Goal: Information Seeking & Learning: Learn about a topic

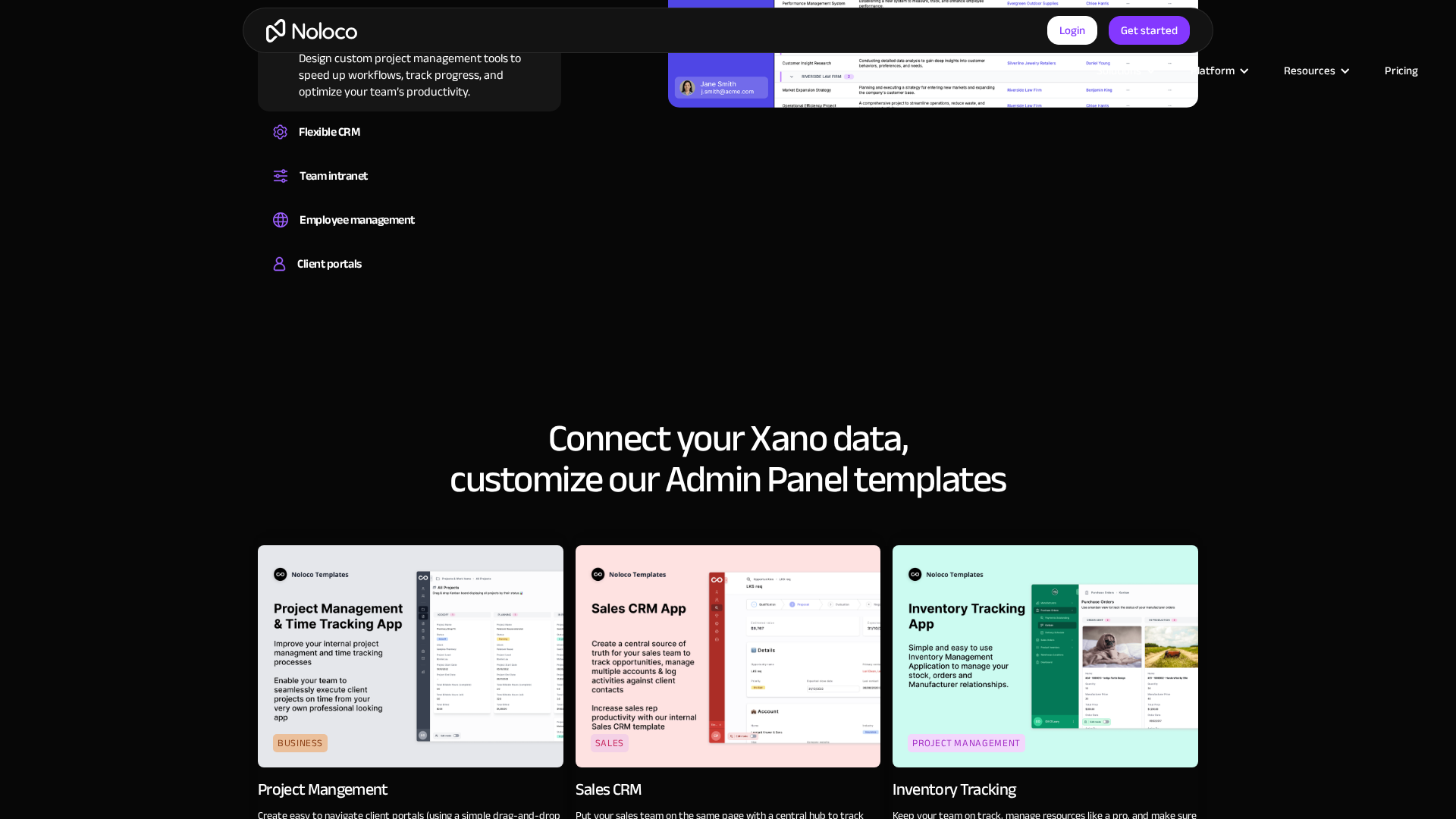
scroll to position [2097, 0]
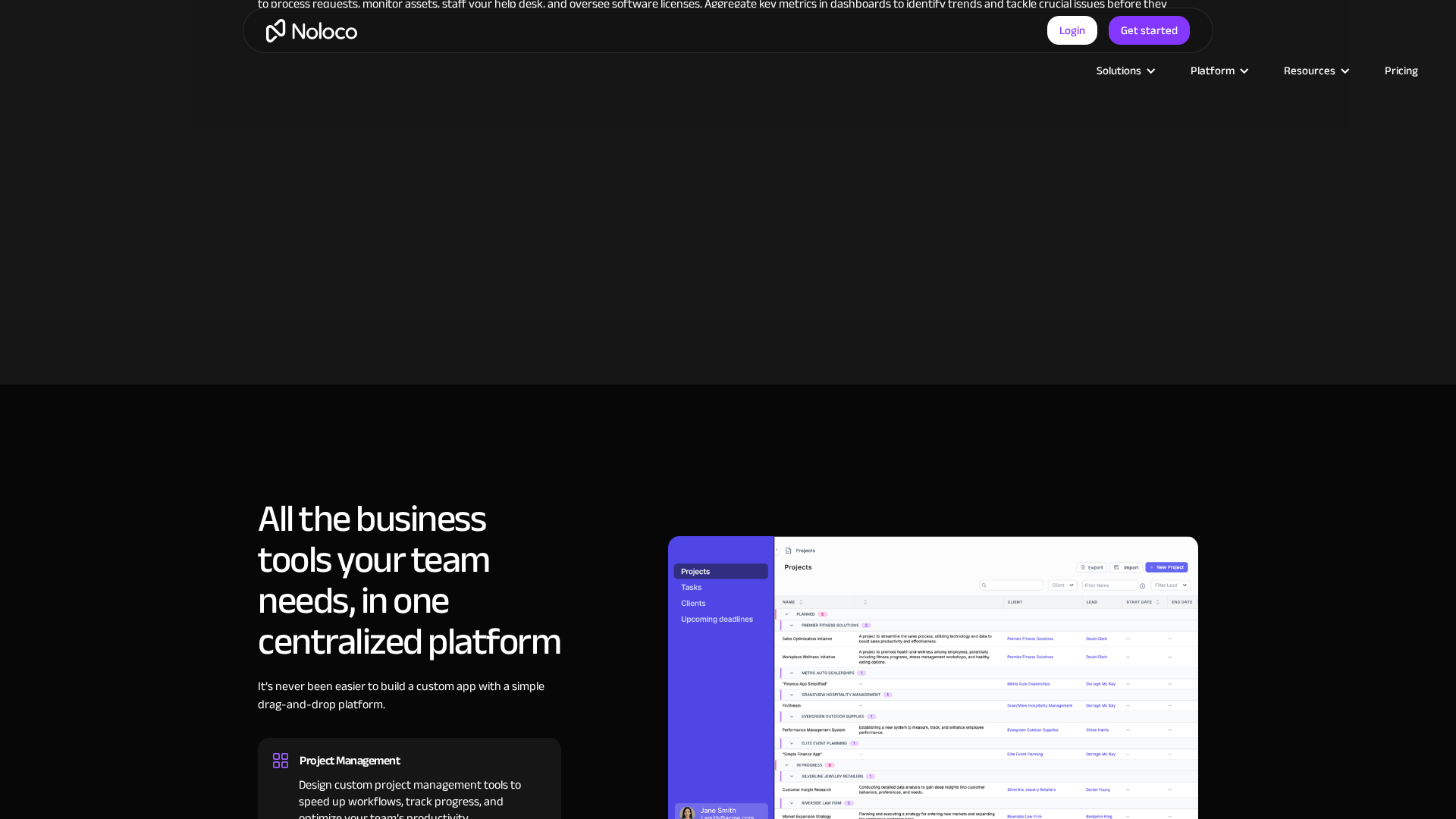
scroll to position [1371, 0]
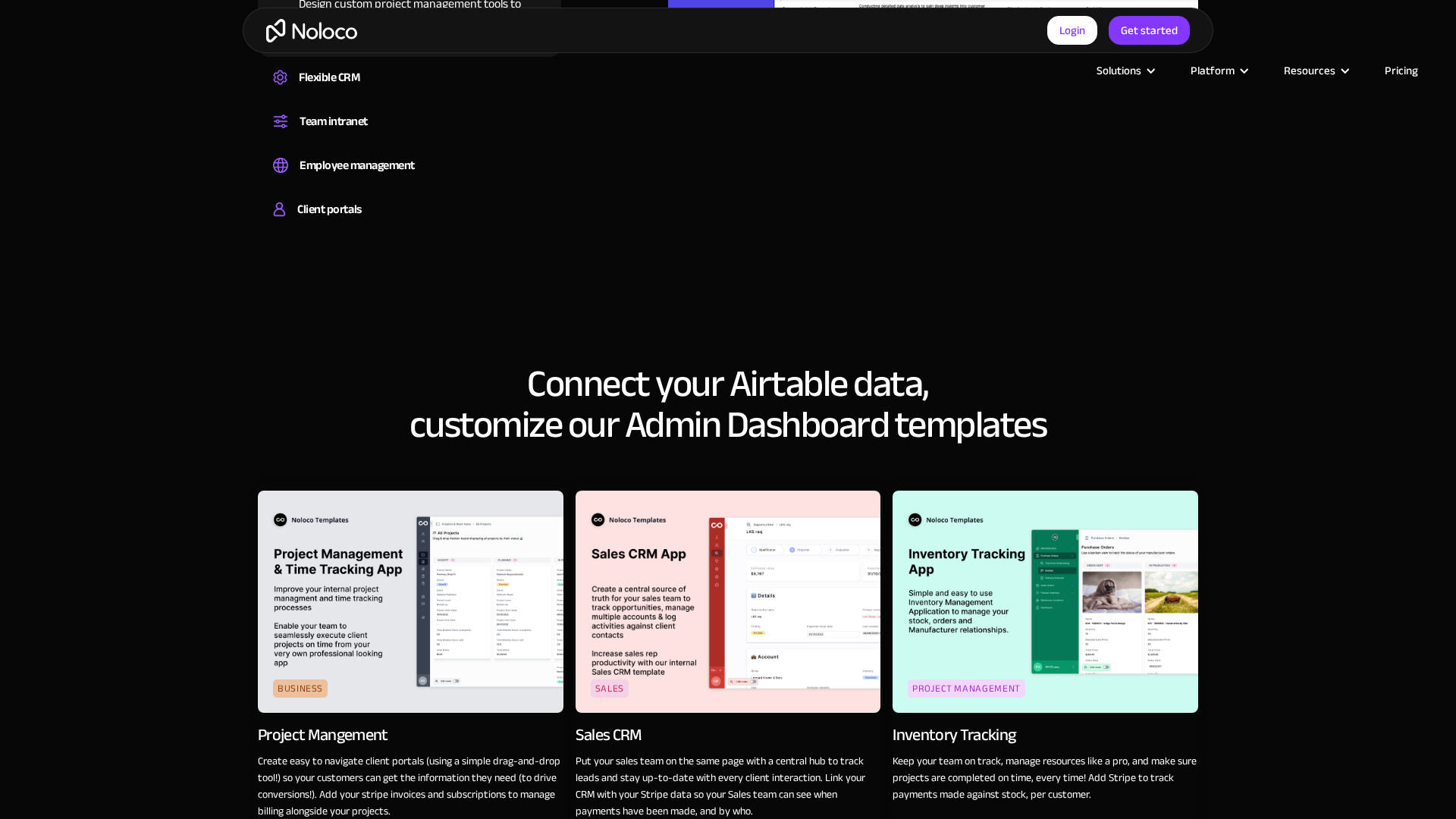
scroll to position [2097, 0]
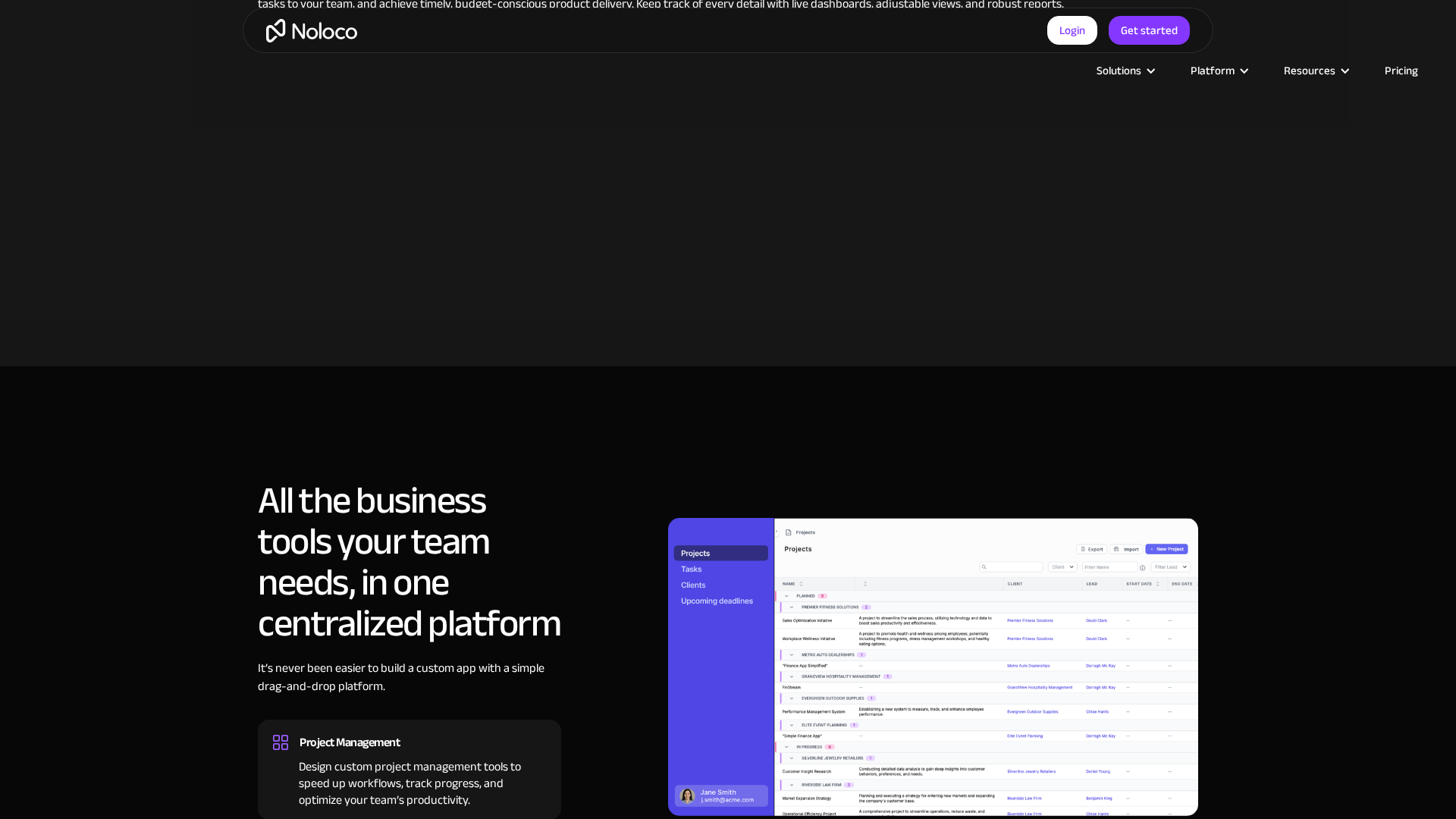
scroll to position [1371, 0]
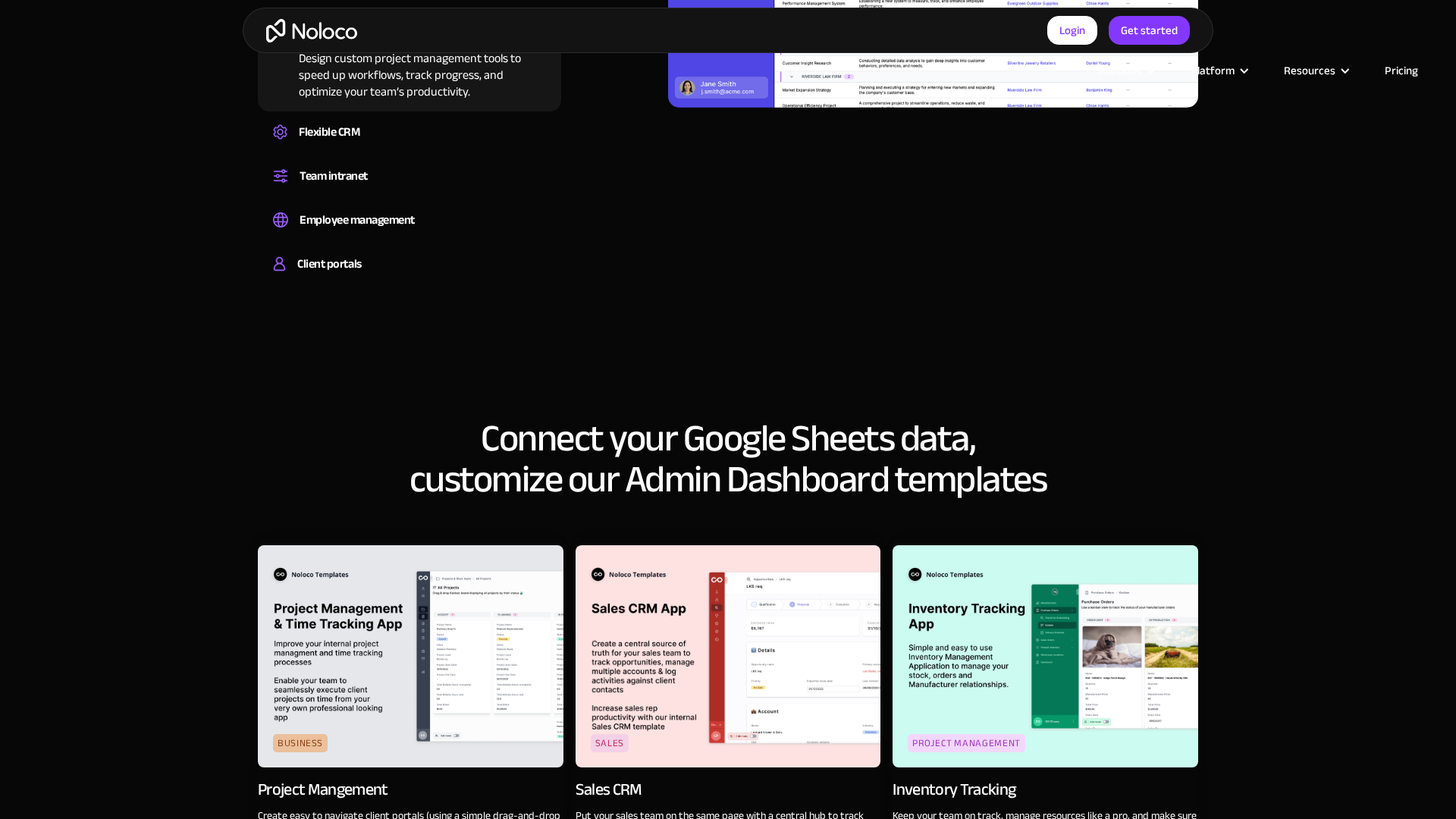
scroll to position [2097, 0]
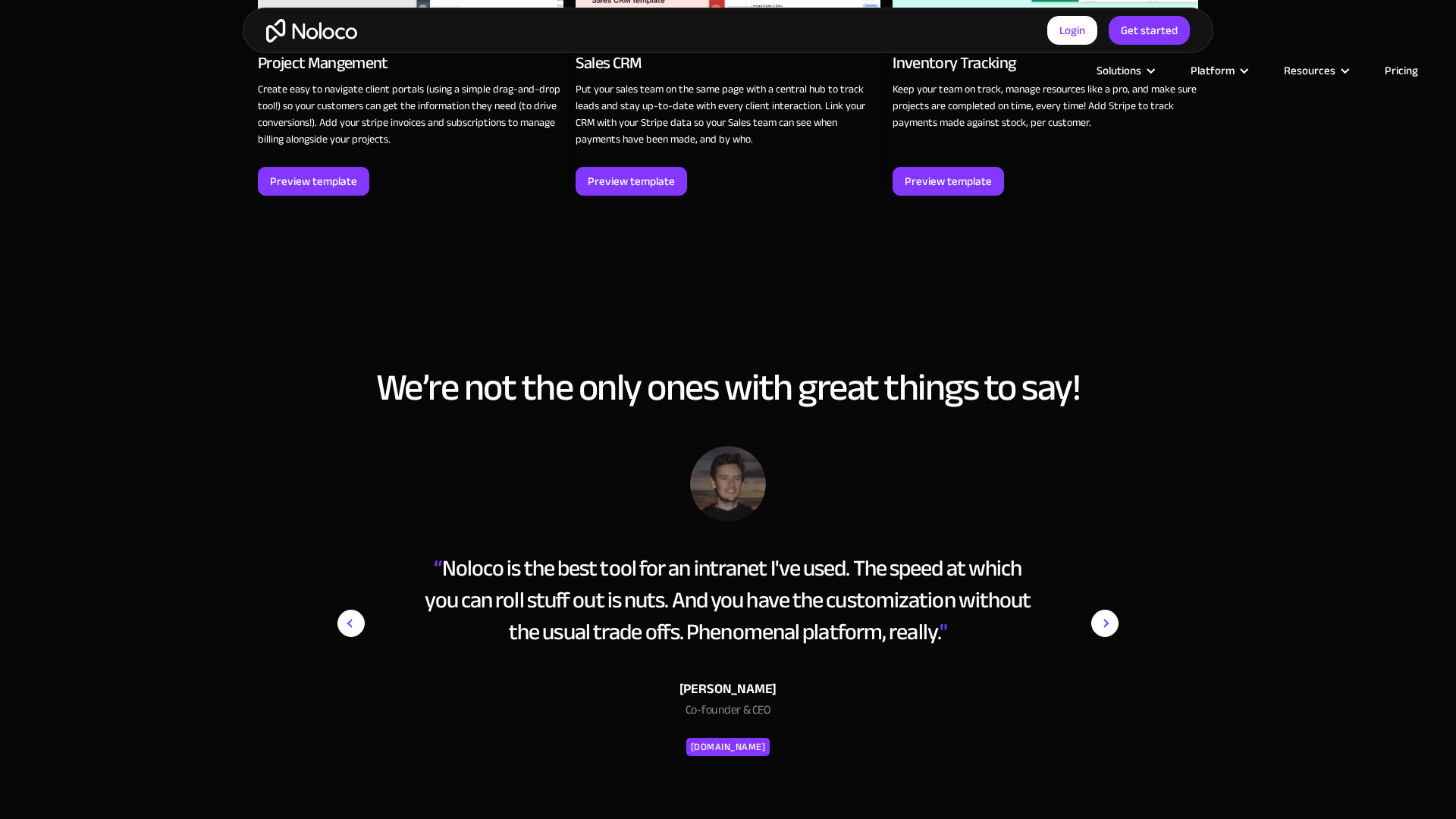
scroll to position [2824, 0]
